Goal: Transaction & Acquisition: Purchase product/service

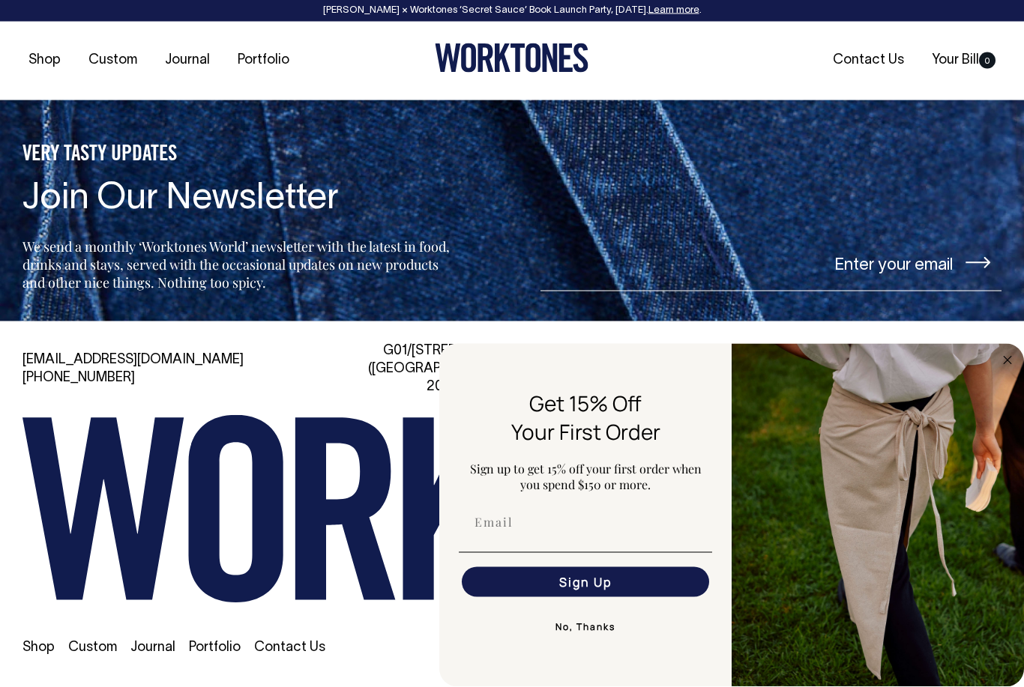
scroll to position [3281, 0]
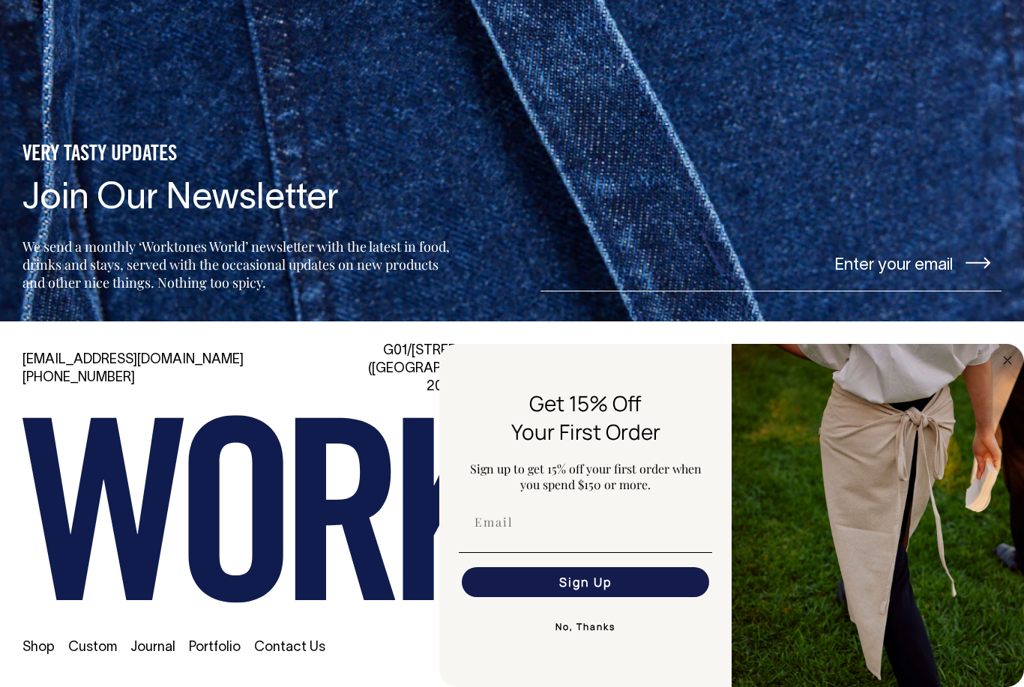
click at [993, 427] on img "FLYOUT Form" at bounding box center [877, 515] width 292 height 343
click at [1006, 364] on icon "Close dialog" at bounding box center [1006, 360] width 7 height 7
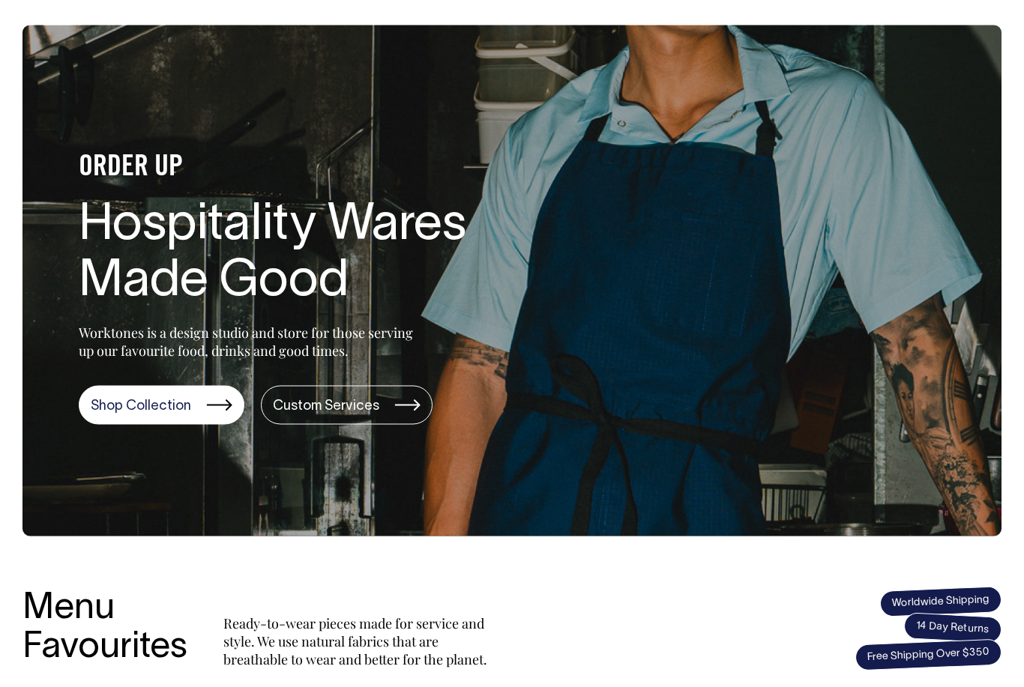
scroll to position [0, 0]
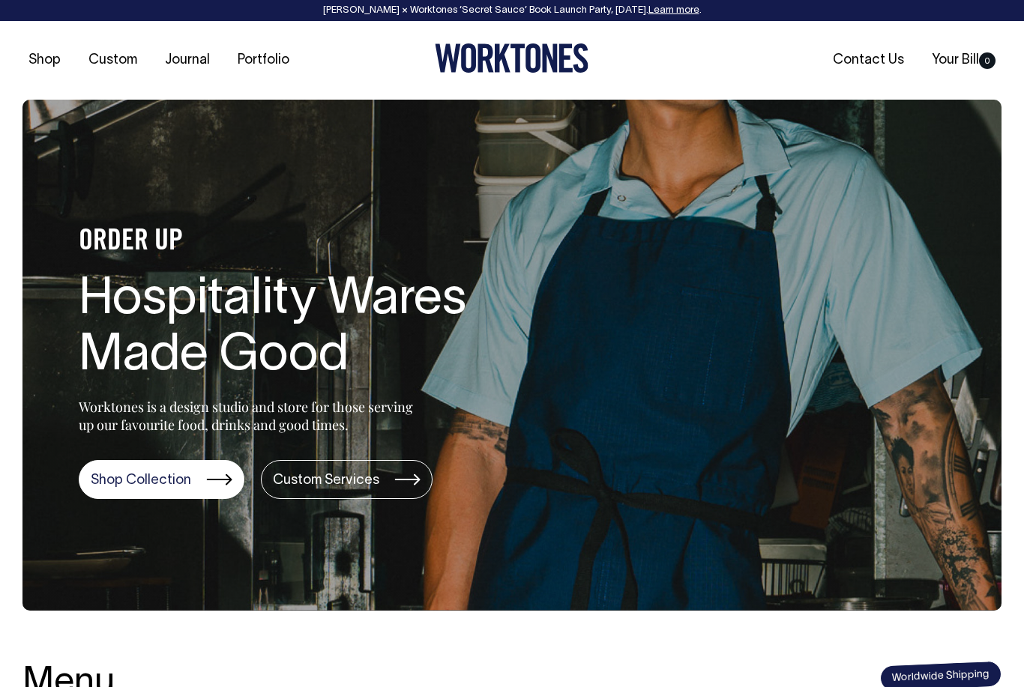
click at [160, 484] on link "Shop Collection" at bounding box center [162, 479] width 166 height 39
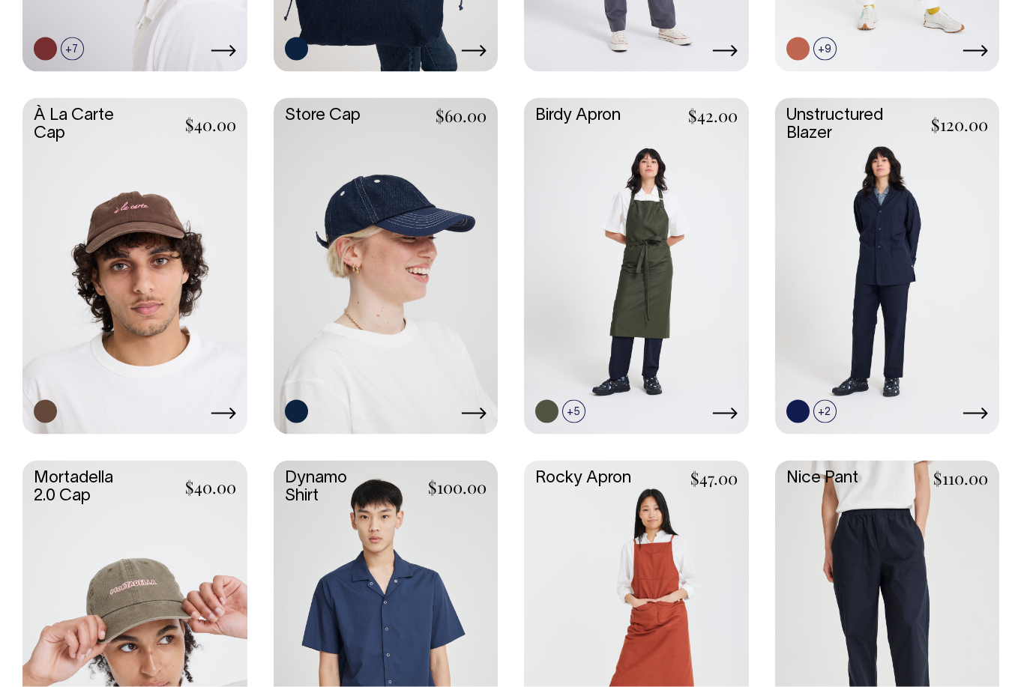
scroll to position [916, 0]
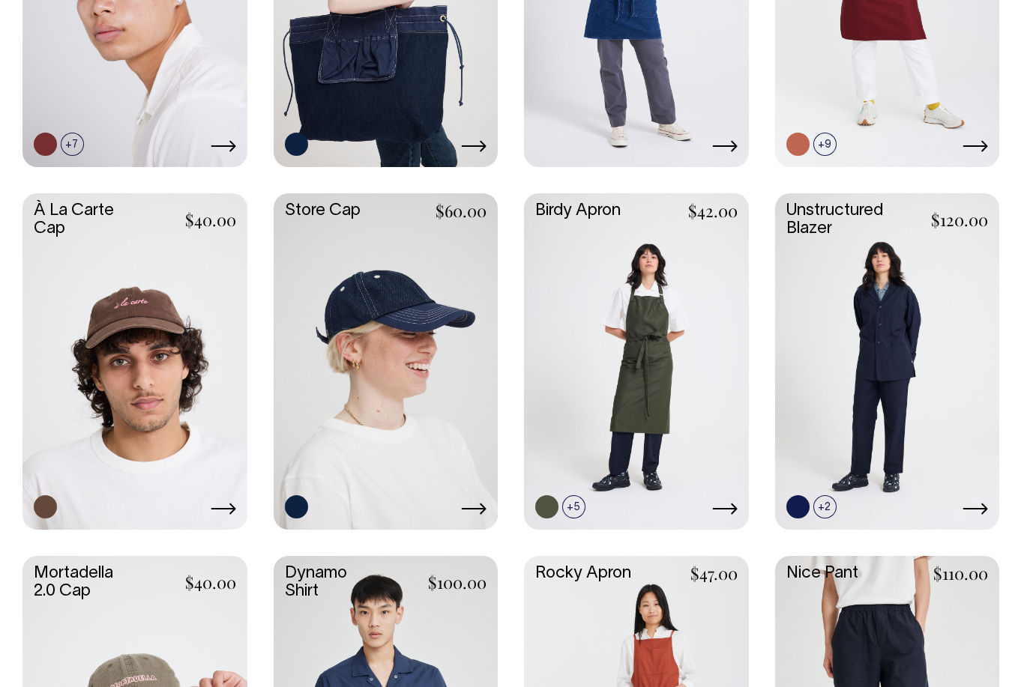
click at [917, 381] on link at bounding box center [887, 359] width 225 height 333
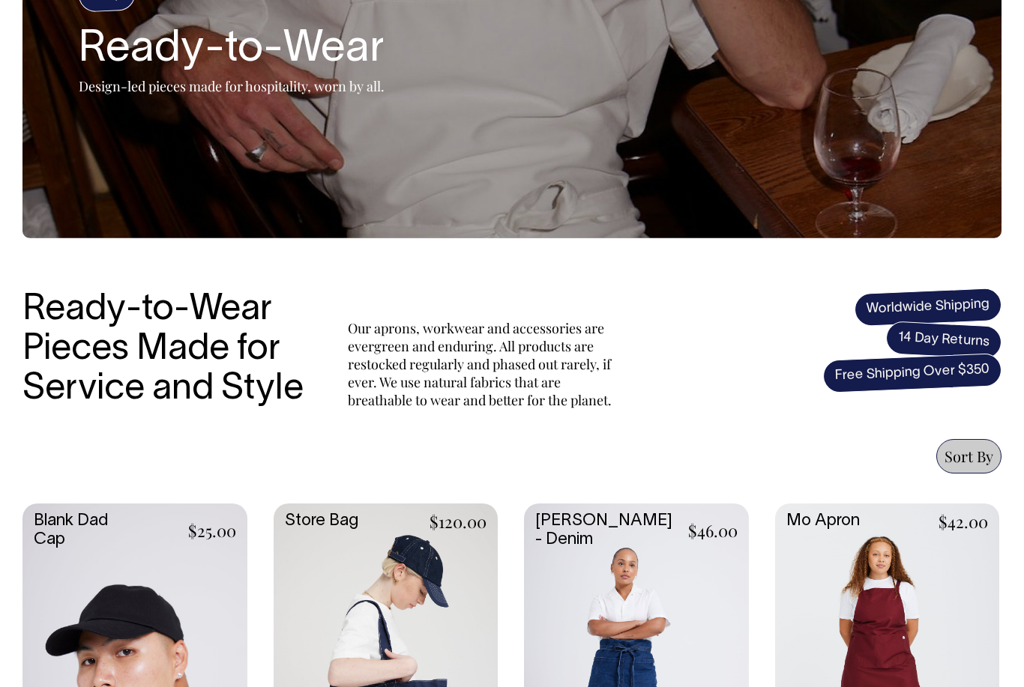
scroll to position [0, 0]
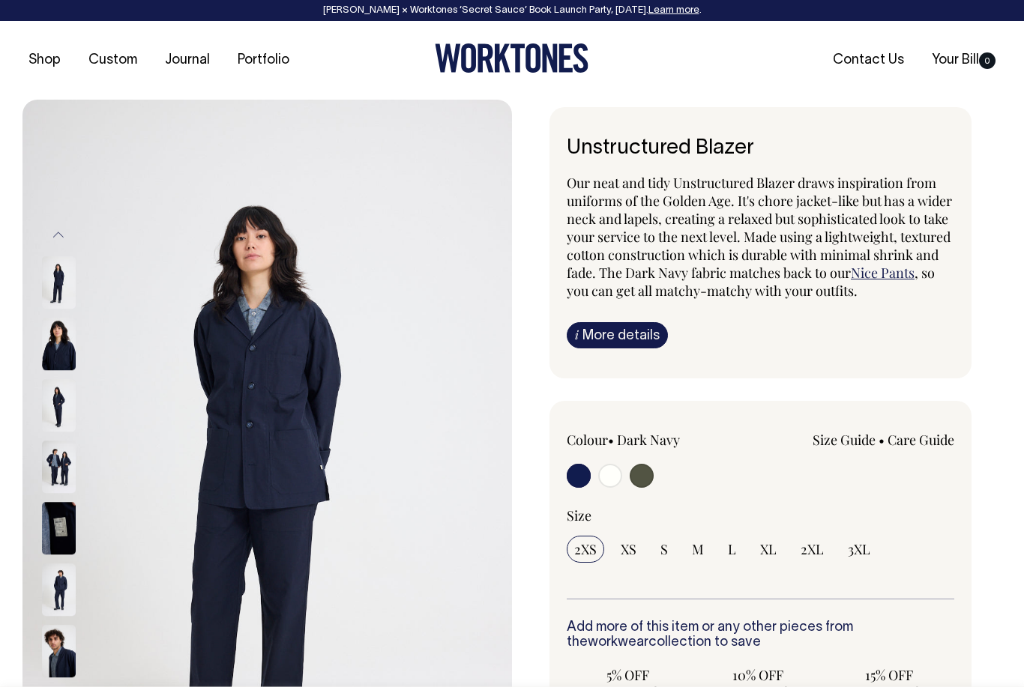
click at [55, 351] on img at bounding box center [59, 344] width 34 height 52
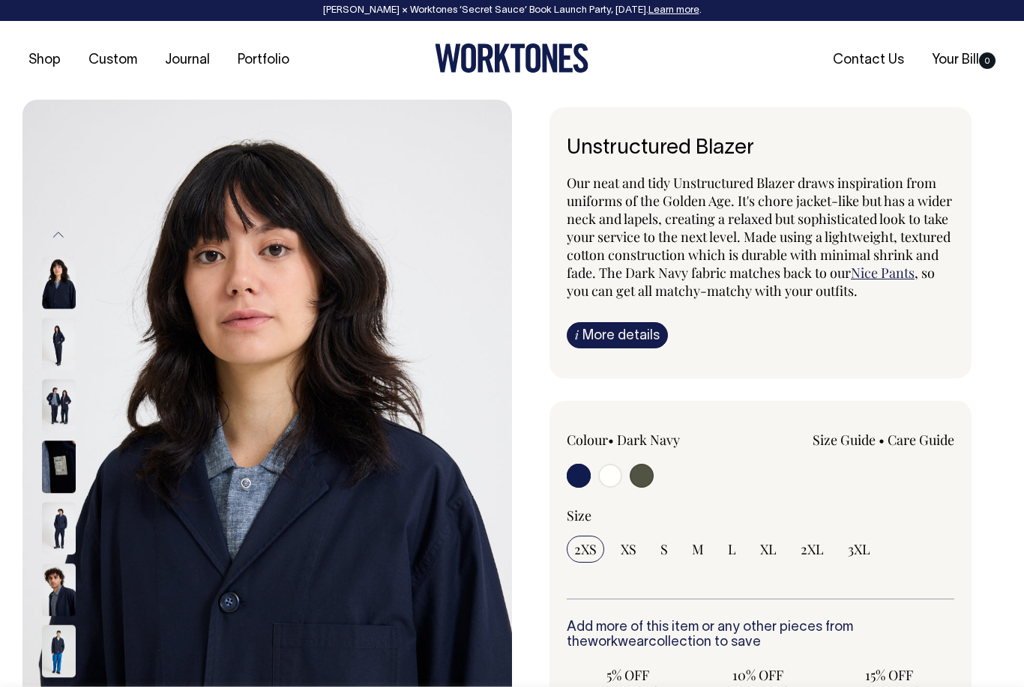
click at [64, 378] on div at bounding box center [78, 405] width 75 height 61
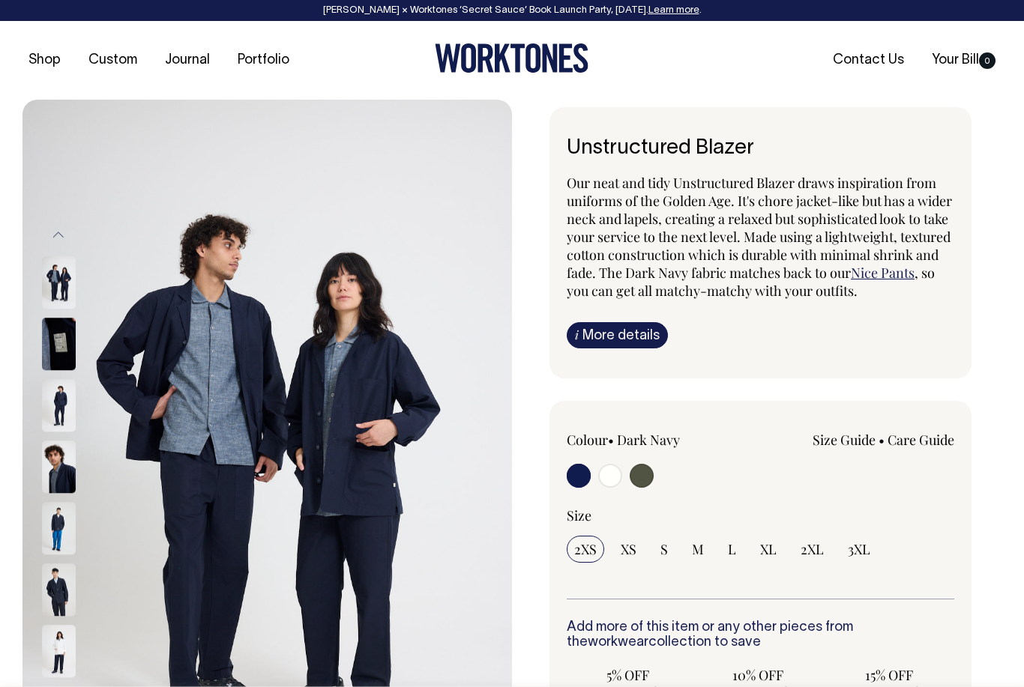
click at [43, 247] on img at bounding box center [59, 221] width 34 height 52
